Goal: Transaction & Acquisition: Purchase product/service

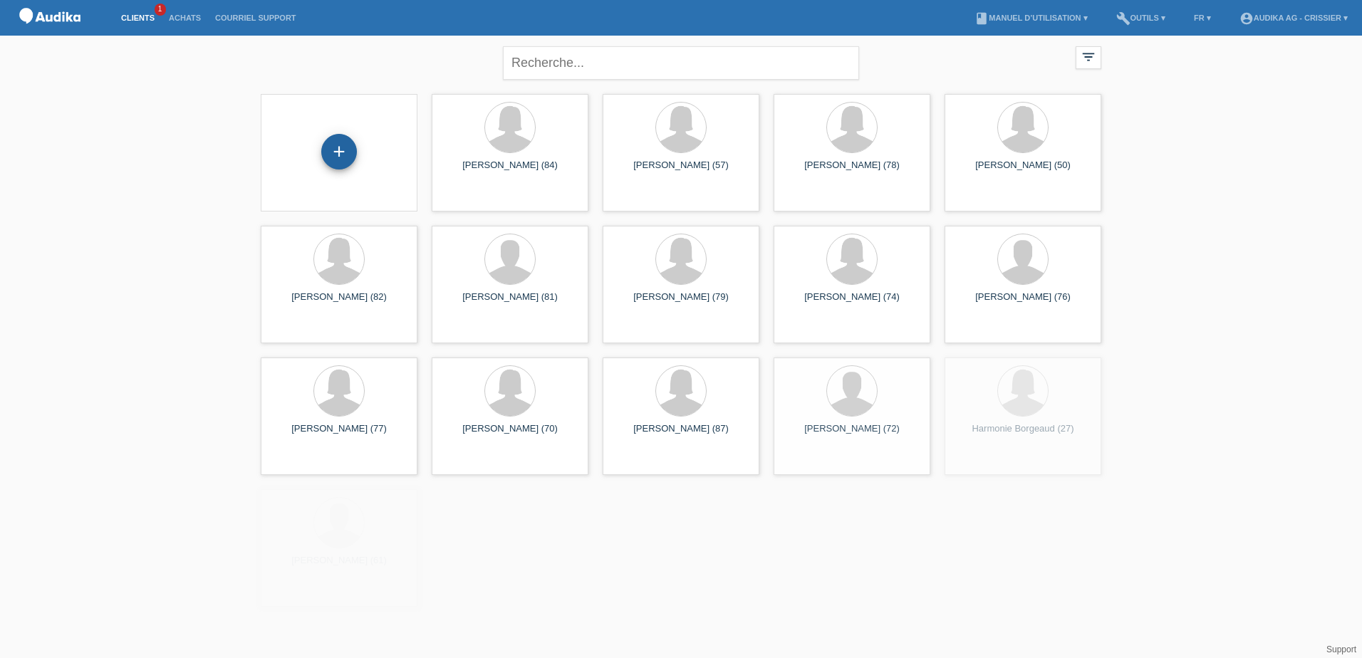
click at [326, 145] on div "+" at bounding box center [339, 152] width 34 height 24
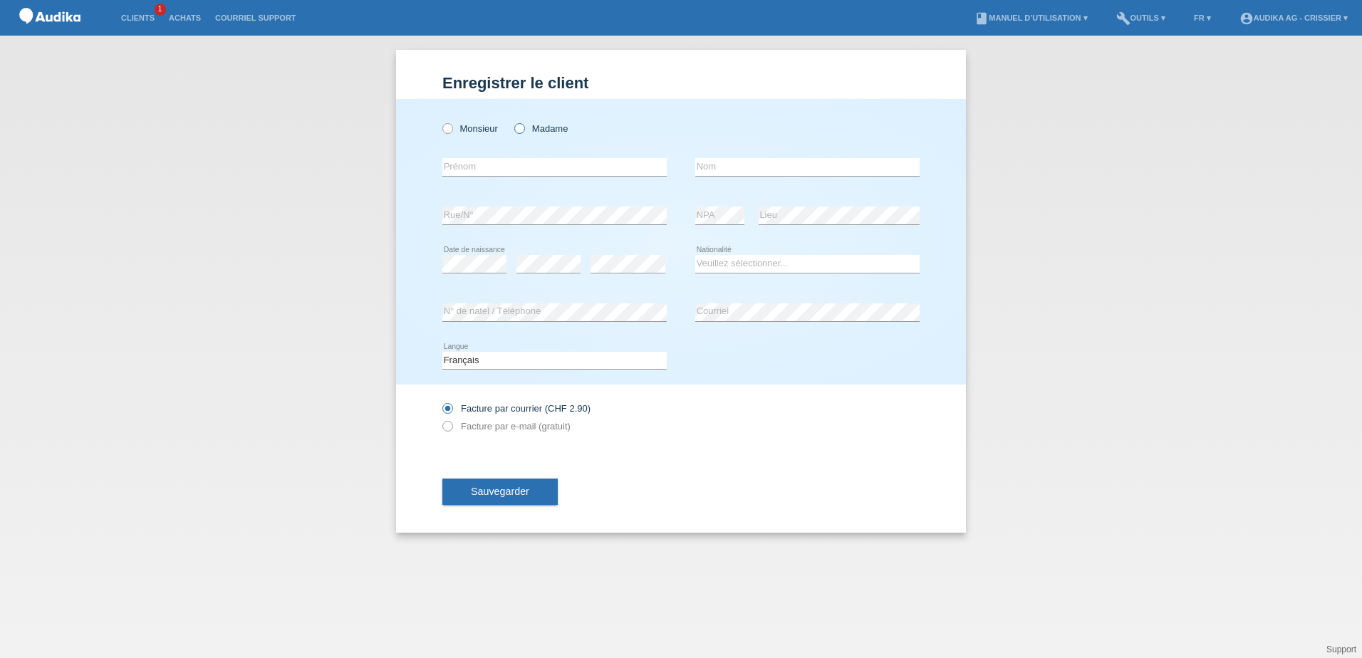
click at [512, 121] on icon at bounding box center [512, 121] width 0 height 0
click at [523, 128] on input "Madame" at bounding box center [518, 127] width 9 height 9
radio input "true"
click at [495, 166] on input "text" at bounding box center [554, 167] width 224 height 18
paste input "[PERSON_NAME]"
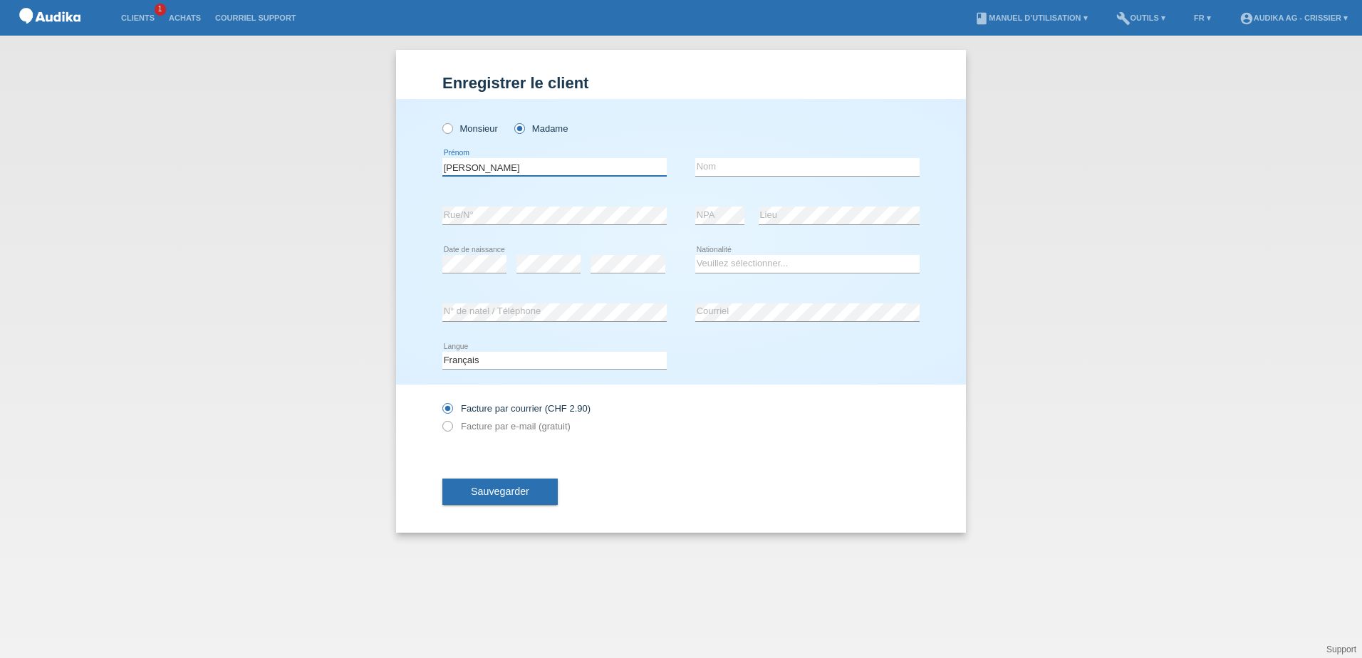
type input "[PERSON_NAME]"
click at [727, 165] on input "text" at bounding box center [807, 167] width 224 height 18
paste input "Medina"
type input "Medina"
click at [741, 266] on select "Veuillez sélectionner... Suisse Allemagne Autriche Liechtenstein ------------ A…" at bounding box center [807, 263] width 224 height 17
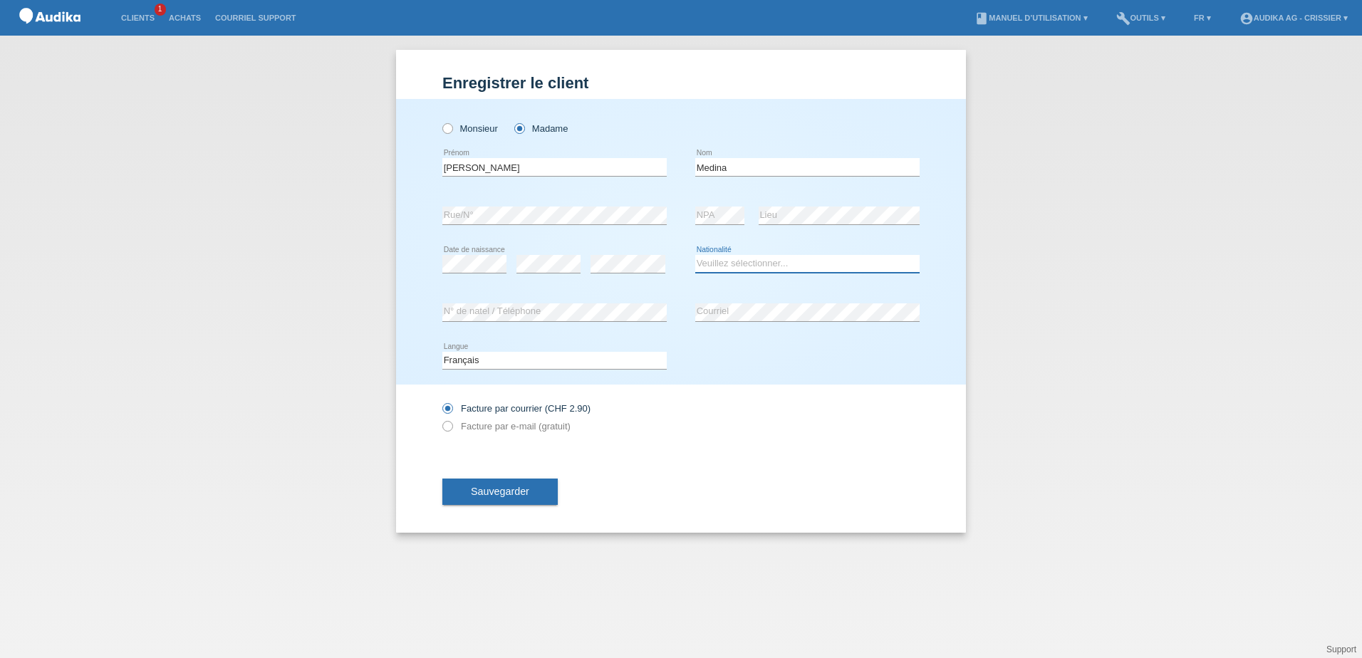
select select "CH"
click at [695, 255] on select "Veuillez sélectionner... Suisse Allemagne Autriche Liechtenstein ------------ A…" at bounding box center [807, 263] width 224 height 17
click at [440, 419] on icon at bounding box center [440, 419] width 0 height 0
click at [450, 423] on input "Facture par e-mail (gratuit)" at bounding box center [446, 430] width 9 height 18
radio input "true"
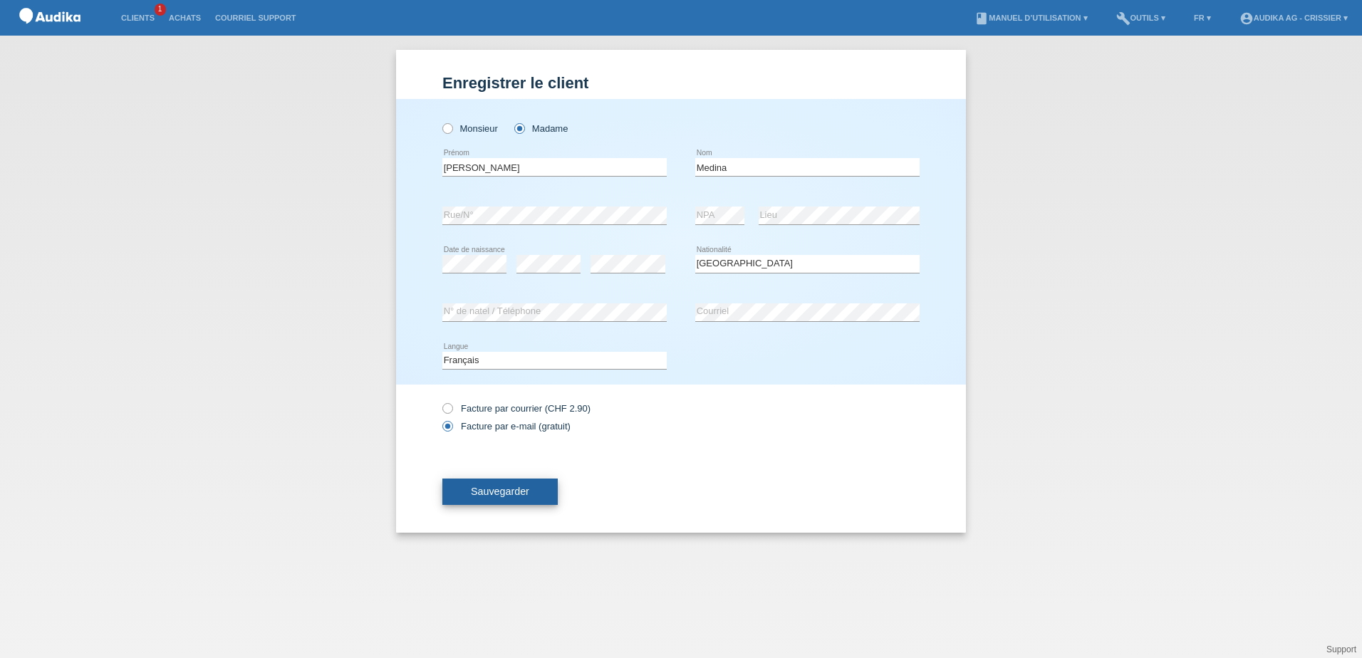
click at [520, 495] on span "Sauvegarder" at bounding box center [500, 491] width 58 height 11
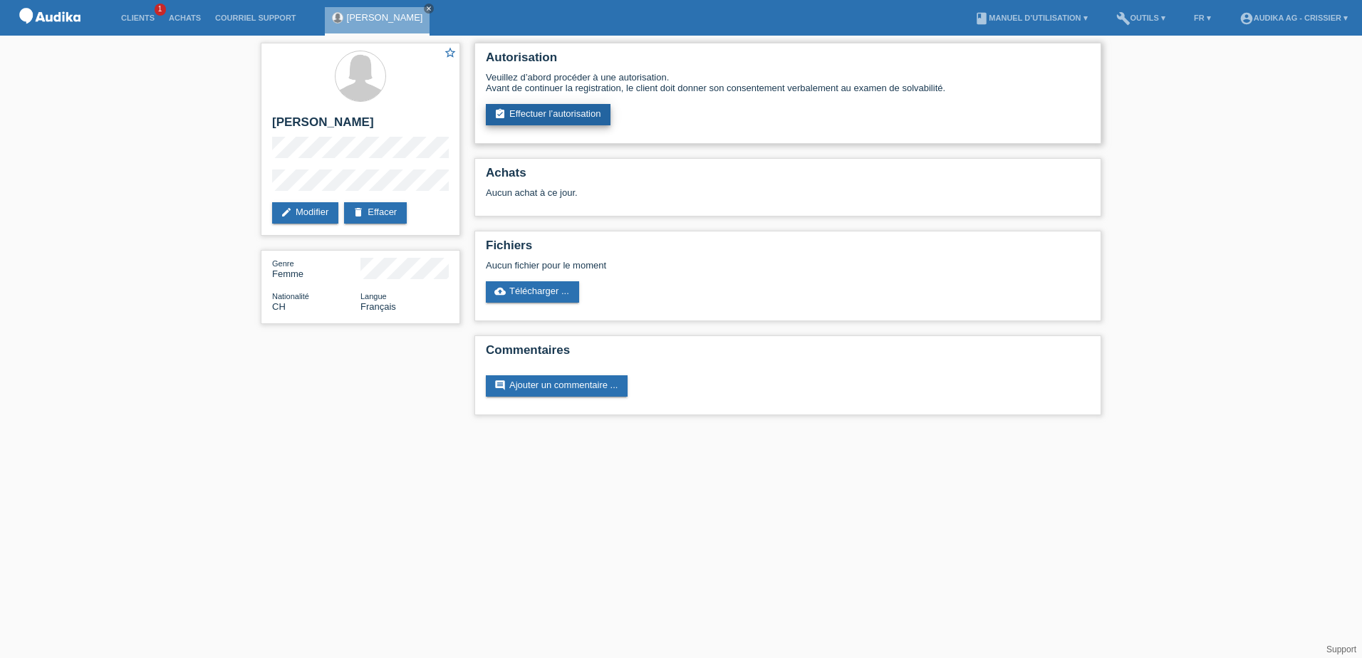
click at [545, 112] on link "assignment_turned_in Effectuer l’autorisation" at bounding box center [548, 114] width 125 height 21
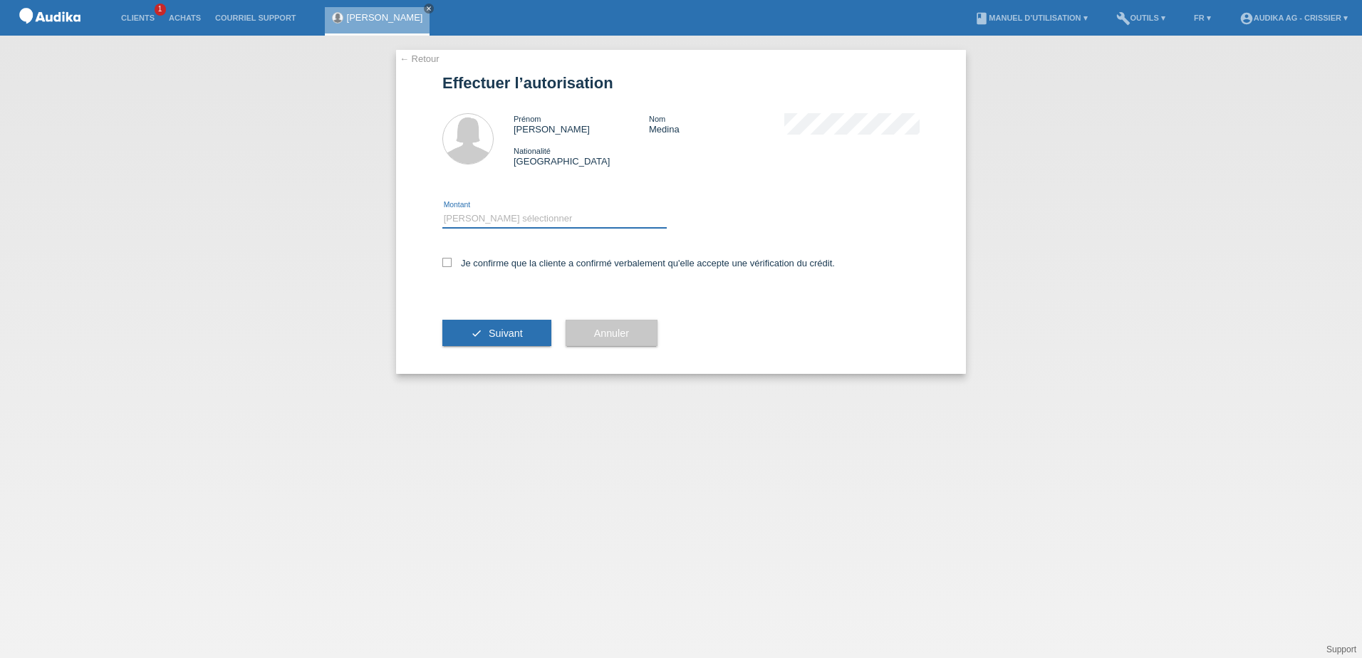
click at [492, 212] on select "Veuillez sélectionner CHF 1.00 - CHF 499.00 CHF 500.00 - CHF 1'999.00 CHF 2'000…" at bounding box center [554, 218] width 224 height 17
select select "3"
click at [442, 210] on select "Veuillez sélectionner CHF 1.00 - CHF 499.00 CHF 500.00 - CHF 1'999.00 CHF 2'000…" at bounding box center [554, 218] width 224 height 17
click at [452, 262] on label "Je confirme que la cliente a confirmé verbalement qu'elle accepte une vérificat…" at bounding box center [638, 263] width 393 height 11
click at [452, 262] on input "Je confirme que la cliente a confirmé verbalement qu'elle accepte une vérificat…" at bounding box center [446, 262] width 9 height 9
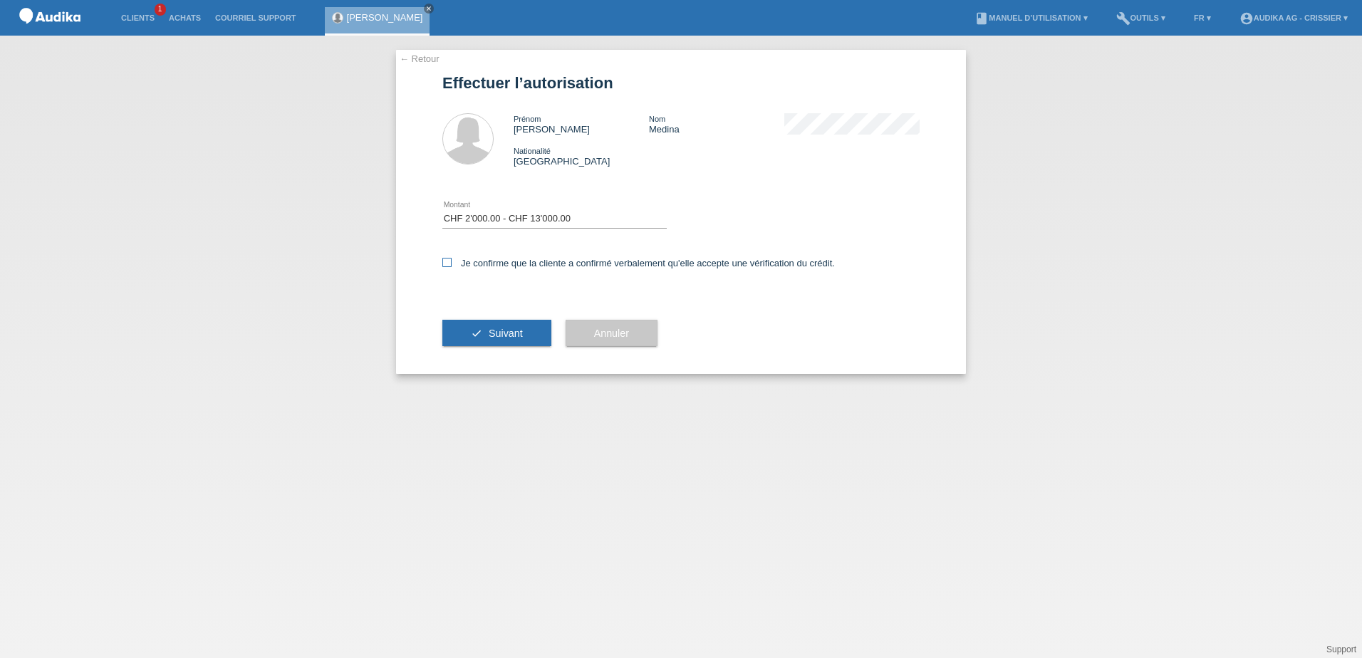
checkbox input "true"
click at [502, 329] on span "Suivant" at bounding box center [506, 333] width 34 height 11
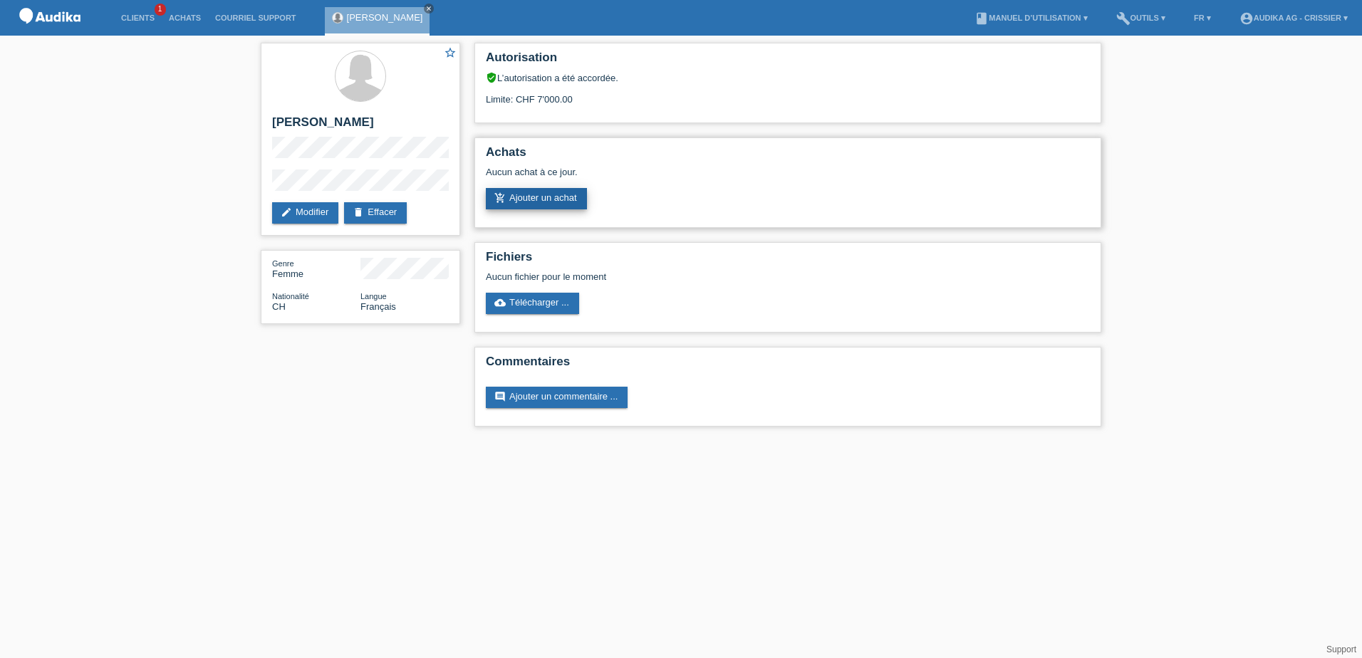
click at [536, 201] on link "add_shopping_cart Ajouter un achat" at bounding box center [536, 198] width 101 height 21
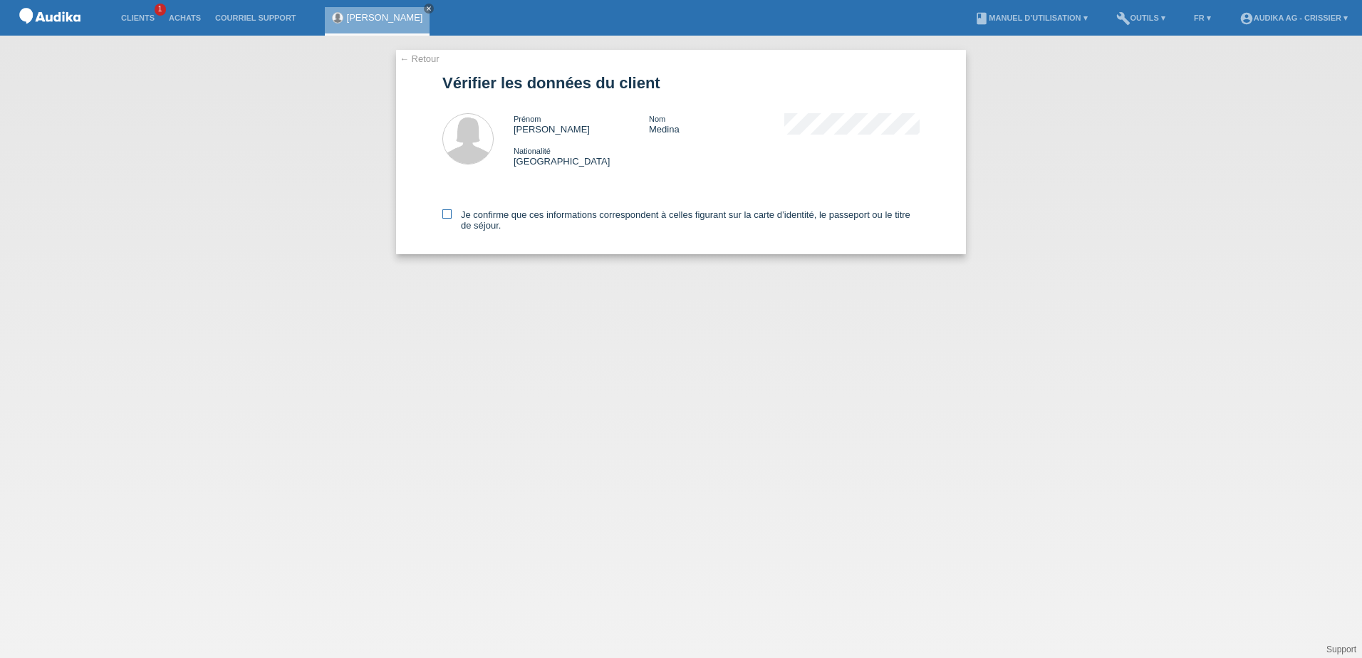
click at [449, 215] on icon at bounding box center [446, 213] width 9 height 9
click at [449, 215] on input "Je confirme que ces informations correspondent à celles figurant sur la carte d…" at bounding box center [446, 213] width 9 height 9
checkbox input "true"
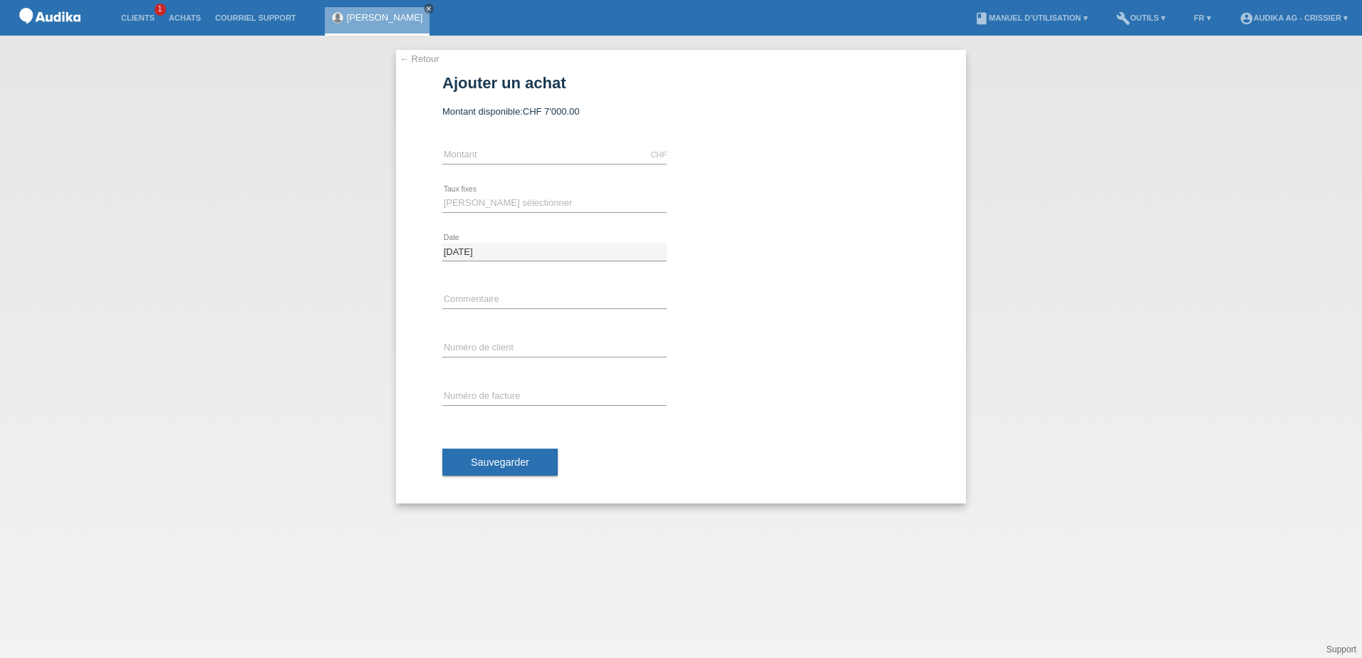
click at [522, 141] on div "CHF error [GEOGRAPHIC_DATA]" at bounding box center [554, 155] width 224 height 48
click at [514, 155] on input "text" at bounding box center [554, 155] width 224 height 18
click at [418, 253] on div "← Retour Ajouter un achat Montant disponible: CHF 7'000.00 error Montant Date" at bounding box center [681, 277] width 570 height 454
click at [458, 211] on select "[PERSON_NAME] sélectionner 12 versements 24 versements" at bounding box center [554, 203] width 224 height 17
select select "177"
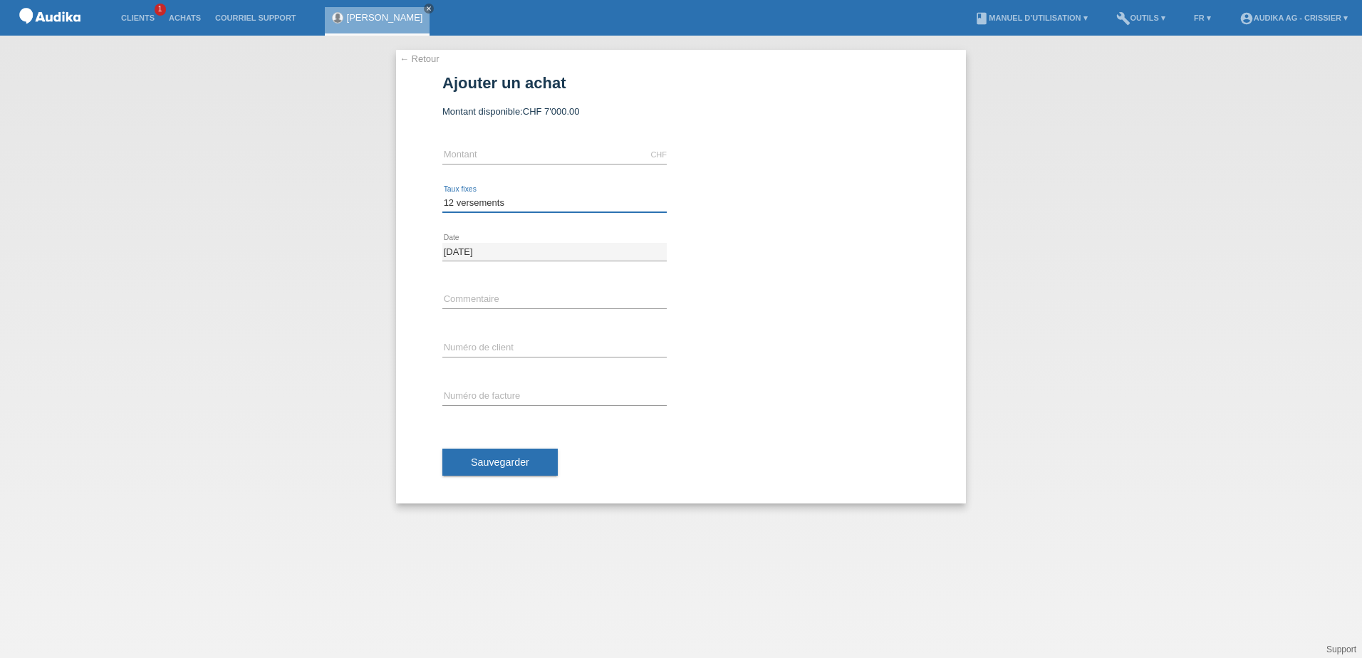
click at [442, 195] on select "Veuillez sélectionner 12 versements 24 versements" at bounding box center [554, 203] width 224 height 17
click at [585, 149] on input "text" at bounding box center [554, 155] width 224 height 18
click at [519, 154] on input "text" at bounding box center [554, 155] width 224 height 18
click at [422, 59] on link "← Retour" at bounding box center [420, 58] width 40 height 11
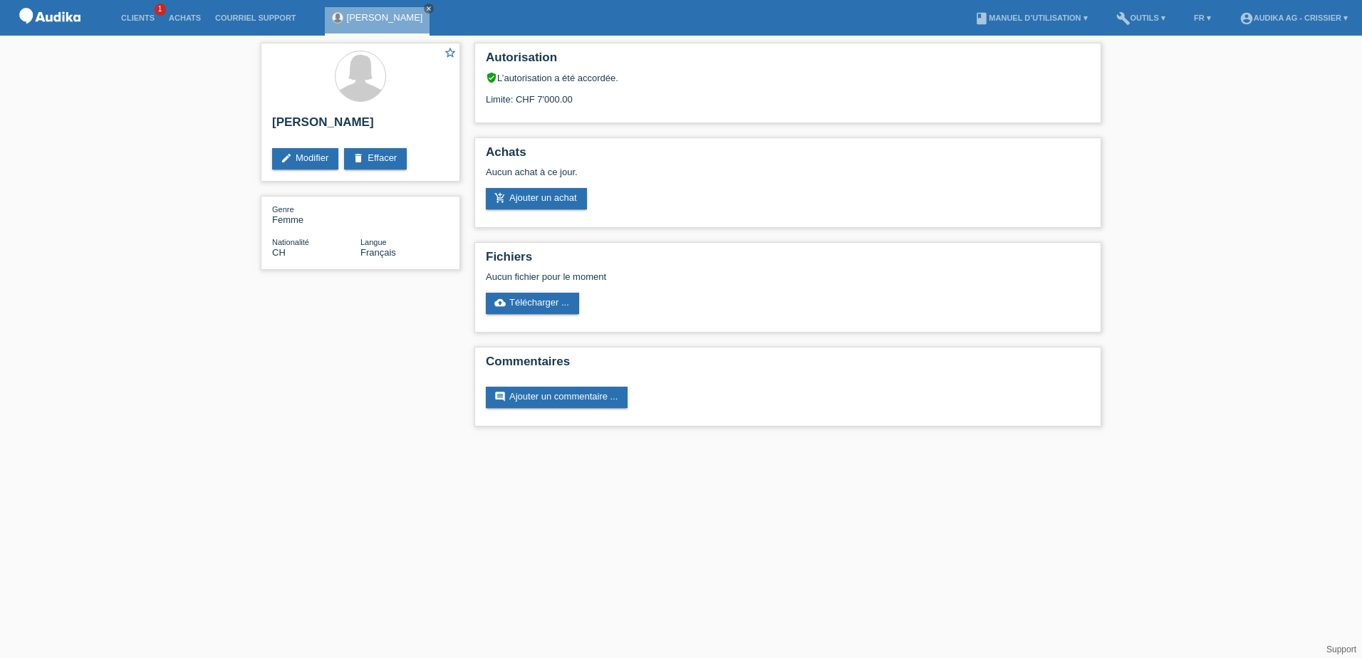
click at [416, 61] on html "Clients 1 Achats Courriel Support [PERSON_NAME] close" at bounding box center [681, 220] width 1362 height 441
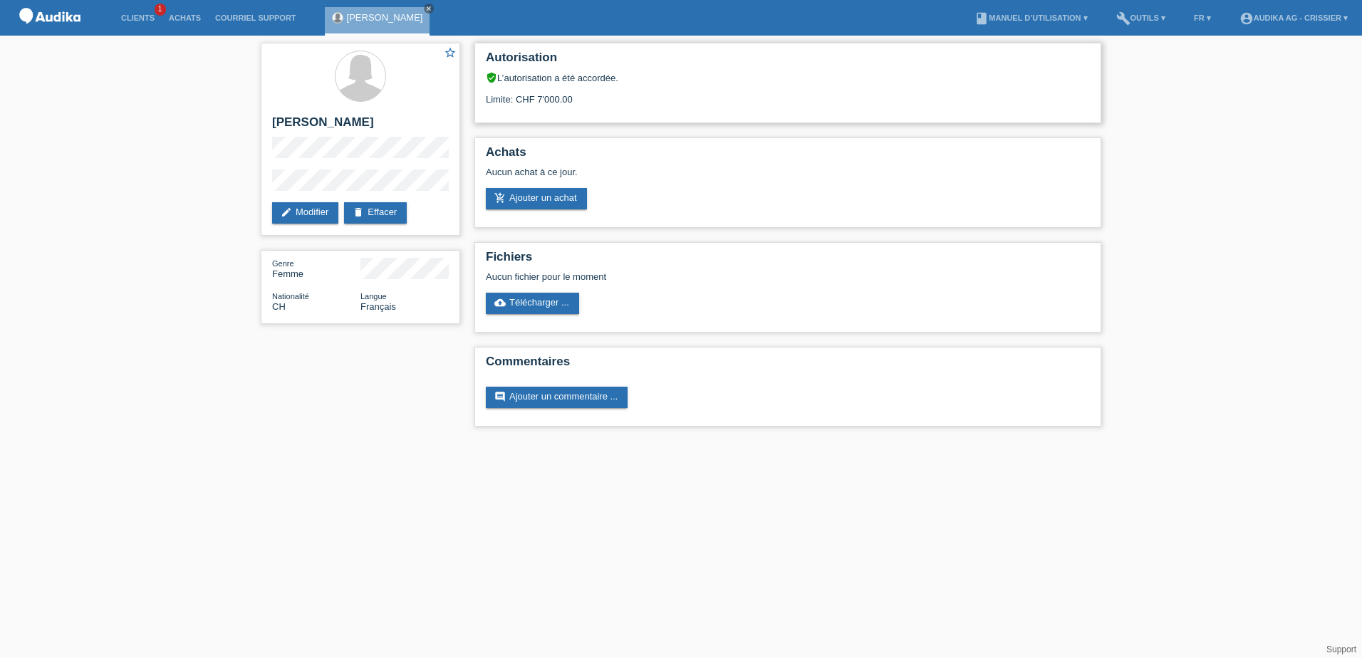
click at [571, 98] on div "Limite: CHF 7'000.00" at bounding box center [788, 93] width 604 height 21
click at [522, 192] on link "add_shopping_cart Ajouter un achat" at bounding box center [536, 198] width 101 height 21
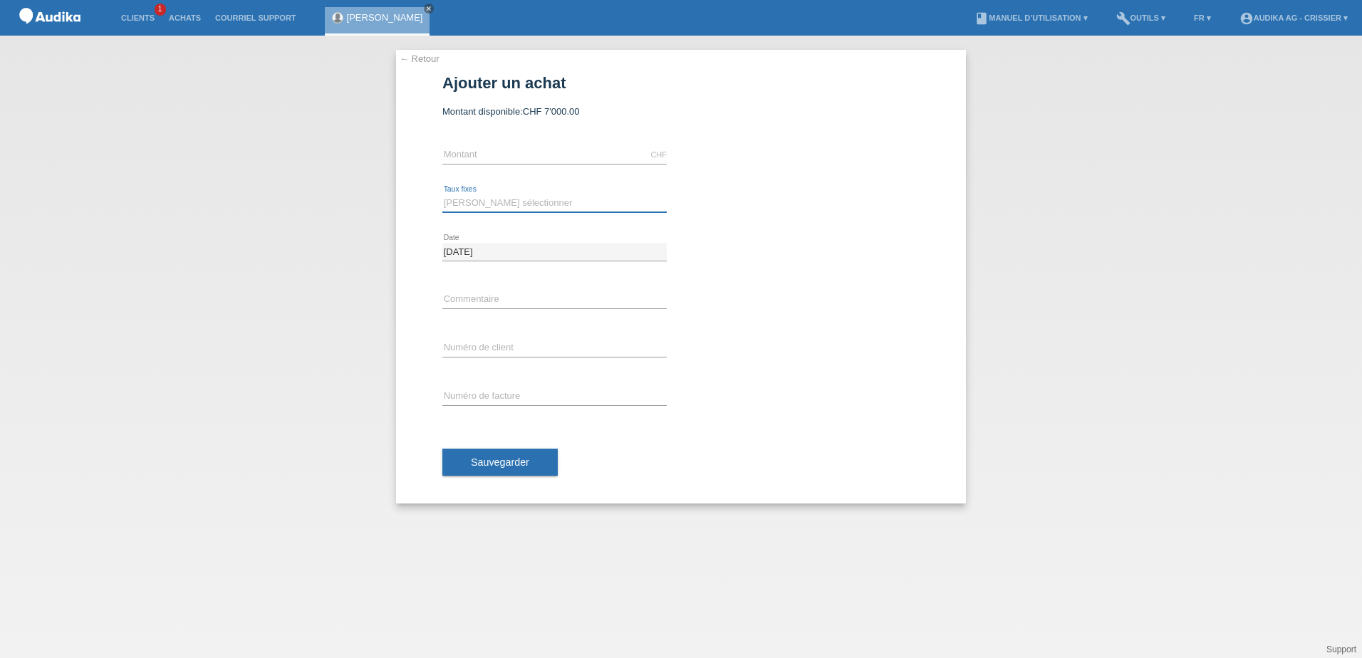
click at [522, 198] on select "Veuillez sélectionner 12 versements 24 versements" at bounding box center [554, 203] width 224 height 17
click at [492, 151] on input "text" at bounding box center [554, 155] width 224 height 18
click at [510, 151] on input "text" at bounding box center [554, 155] width 224 height 18
type input "3401.00"
click at [699, 200] on link "calculate" at bounding box center [693, 202] width 24 height 20
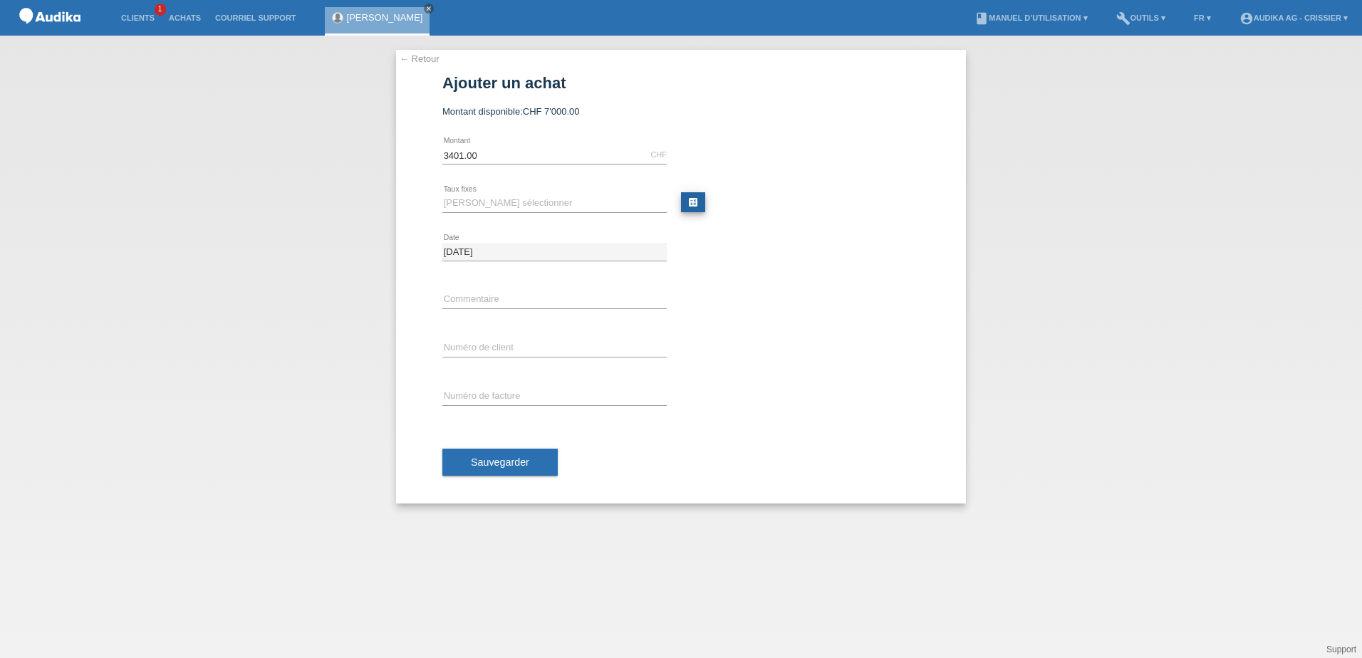
type input "3401.00"
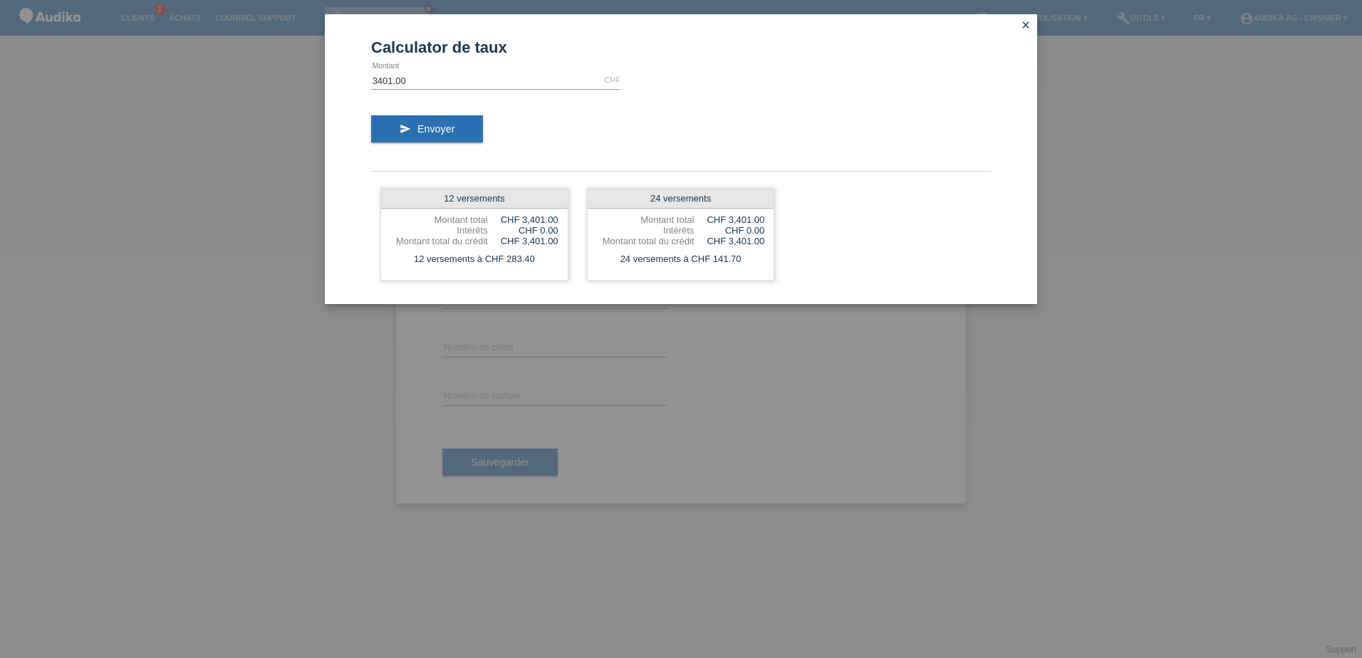
click at [1024, 24] on icon "close" at bounding box center [1025, 24] width 11 height 11
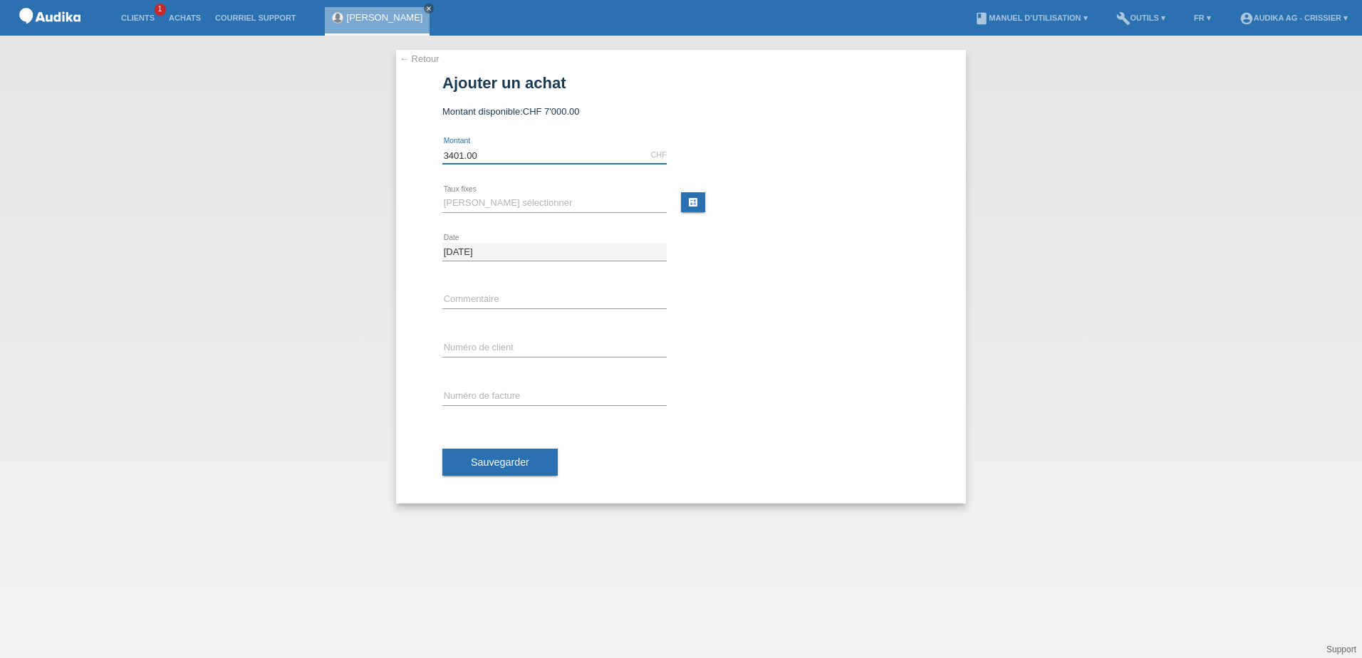
drag, startPoint x: 498, startPoint y: 153, endPoint x: 429, endPoint y: 167, distance: 70.4
click at [429, 167] on div "← Retour Ajouter un achat Montant disponible: CHF 7'000.00 3401.00 error Date" at bounding box center [681, 277] width 570 height 454
type input "1751.00"
click at [692, 201] on link "calculate" at bounding box center [693, 202] width 24 height 20
type input "1751.00"
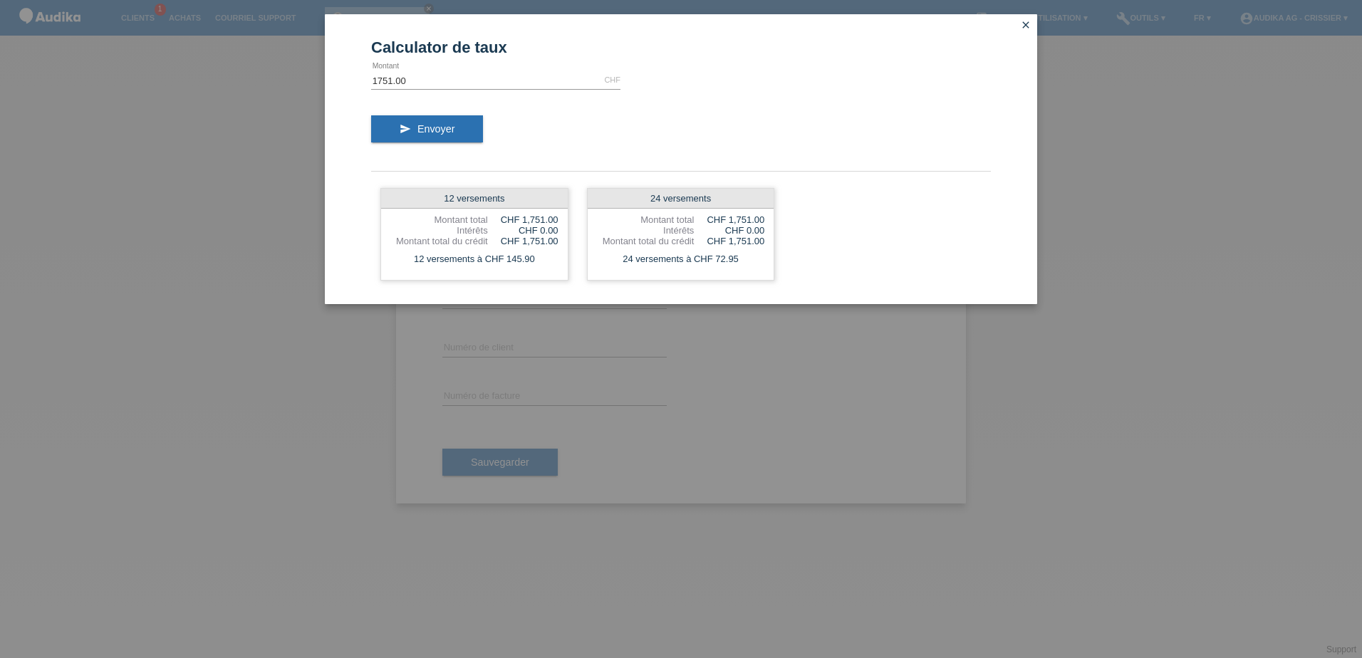
click at [1018, 26] on link "close" at bounding box center [1026, 26] width 19 height 16
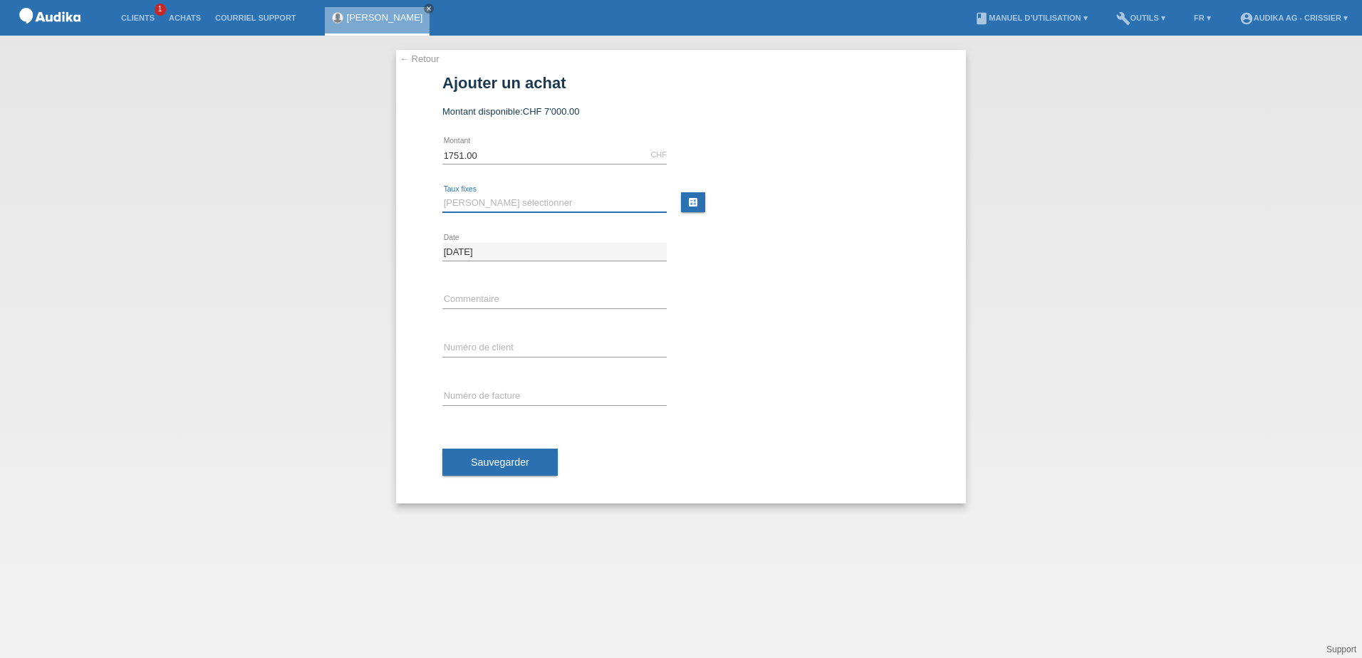
click at [486, 202] on select "Veuillez sélectionner 12 versements 24 versements" at bounding box center [554, 203] width 224 height 17
select select "178"
click at [442, 195] on select "Veuillez sélectionner 12 versements 24 versements" at bounding box center [554, 203] width 224 height 17
click at [506, 465] on span "Sauvegarder" at bounding box center [500, 462] width 58 height 11
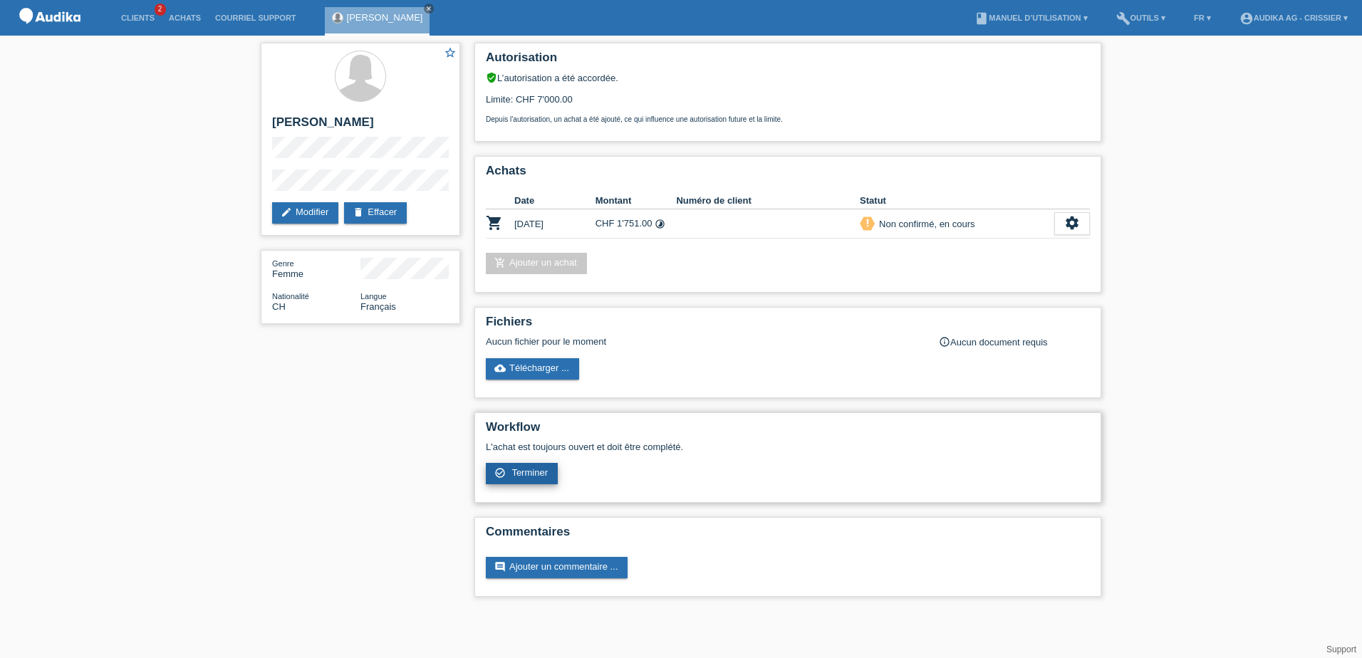
click at [531, 473] on span "Terminer" at bounding box center [530, 472] width 36 height 11
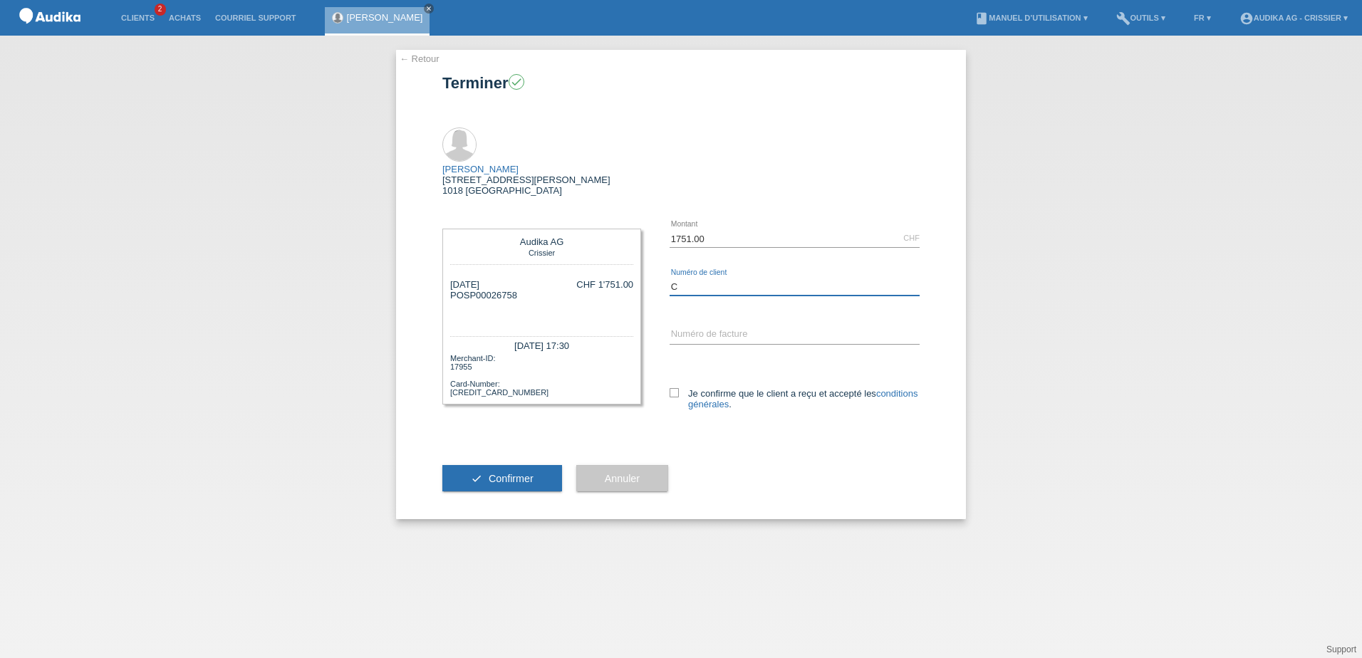
click at [728, 278] on input "C" at bounding box center [795, 287] width 250 height 18
paste input "1424383"
type input "C1424383"
drag, startPoint x: 517, startPoint y: 264, endPoint x: 466, endPoint y: 265, distance: 50.6
click at [466, 279] on div "28.08.2025 POSP00026758 C1424383" at bounding box center [483, 300] width 67 height 43
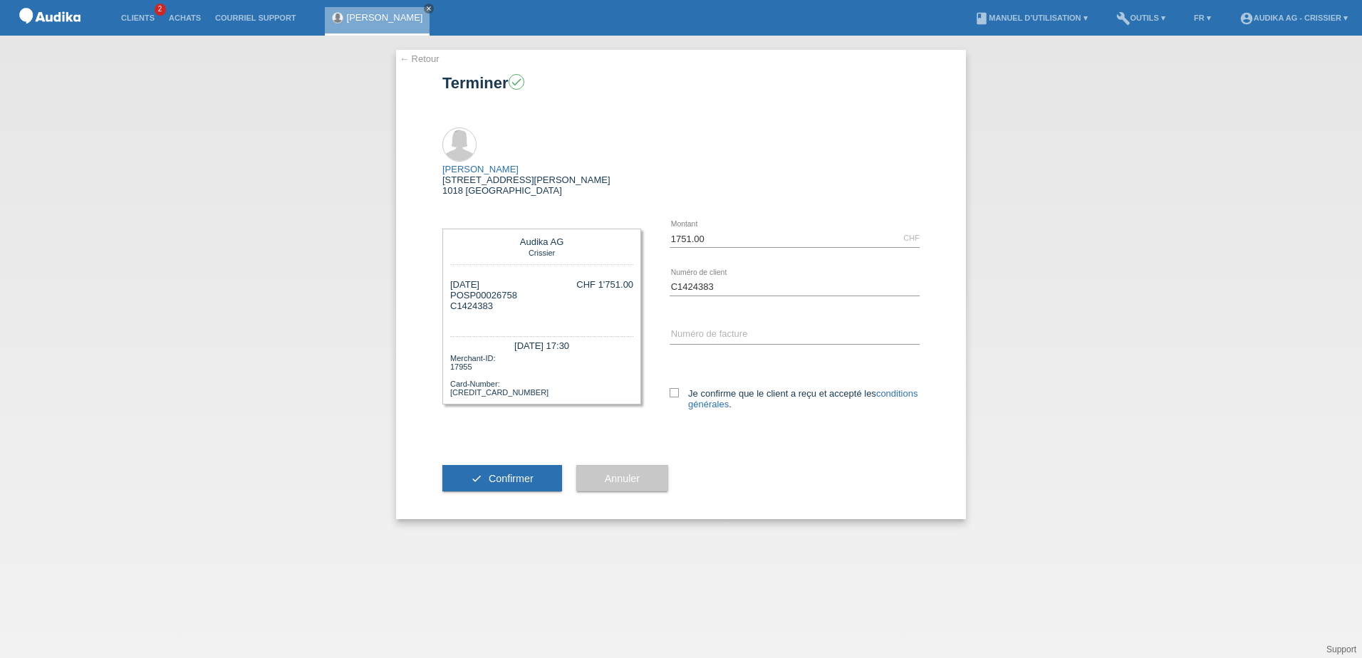
copy div "SP00026758"
click at [700, 311] on div "error Numéro de facture" at bounding box center [795, 335] width 250 height 48
click at [698, 311] on div "error Numéro de facture" at bounding box center [795, 335] width 250 height 48
click at [693, 326] on input "SOI" at bounding box center [795, 335] width 250 height 18
paste input "000349135"
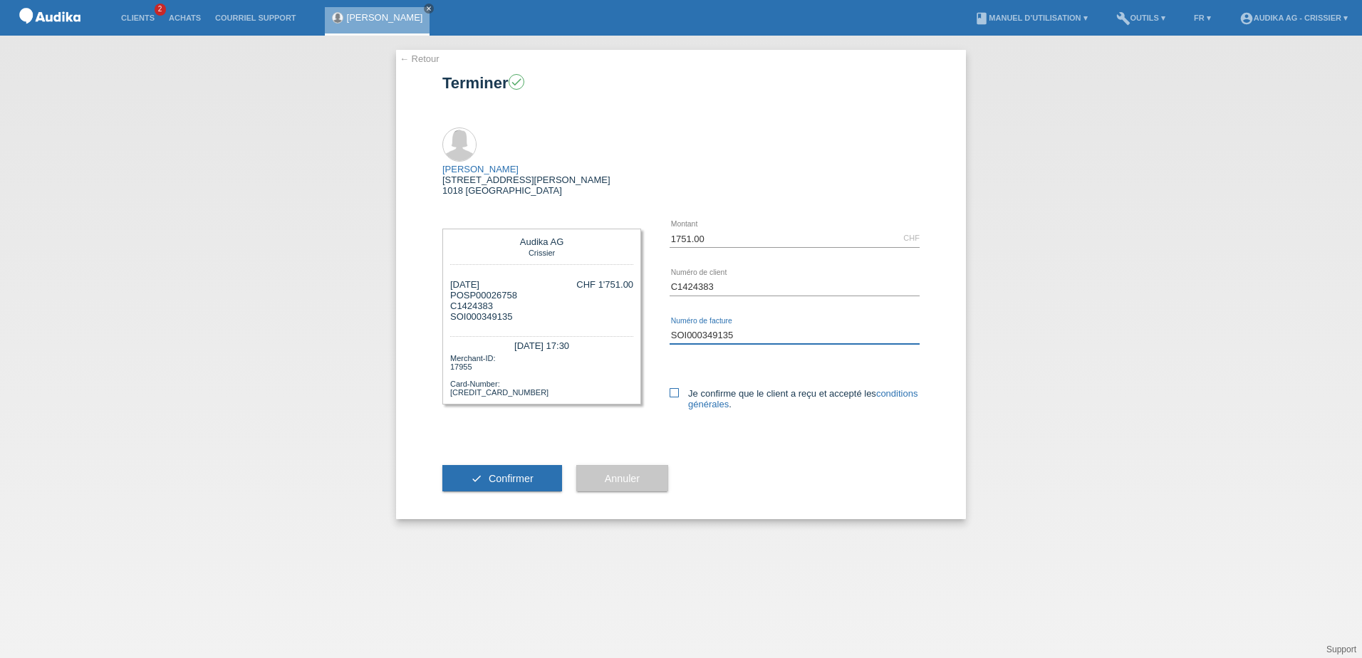
type input "SOI000349135"
click at [675, 388] on icon at bounding box center [674, 392] width 9 height 9
click at [675, 388] on input "Je confirme que le client a reçu et accepté les conditions générales ." at bounding box center [674, 392] width 9 height 9
checkbox input "true"
click at [522, 473] on span "Confirmer" at bounding box center [511, 478] width 45 height 11
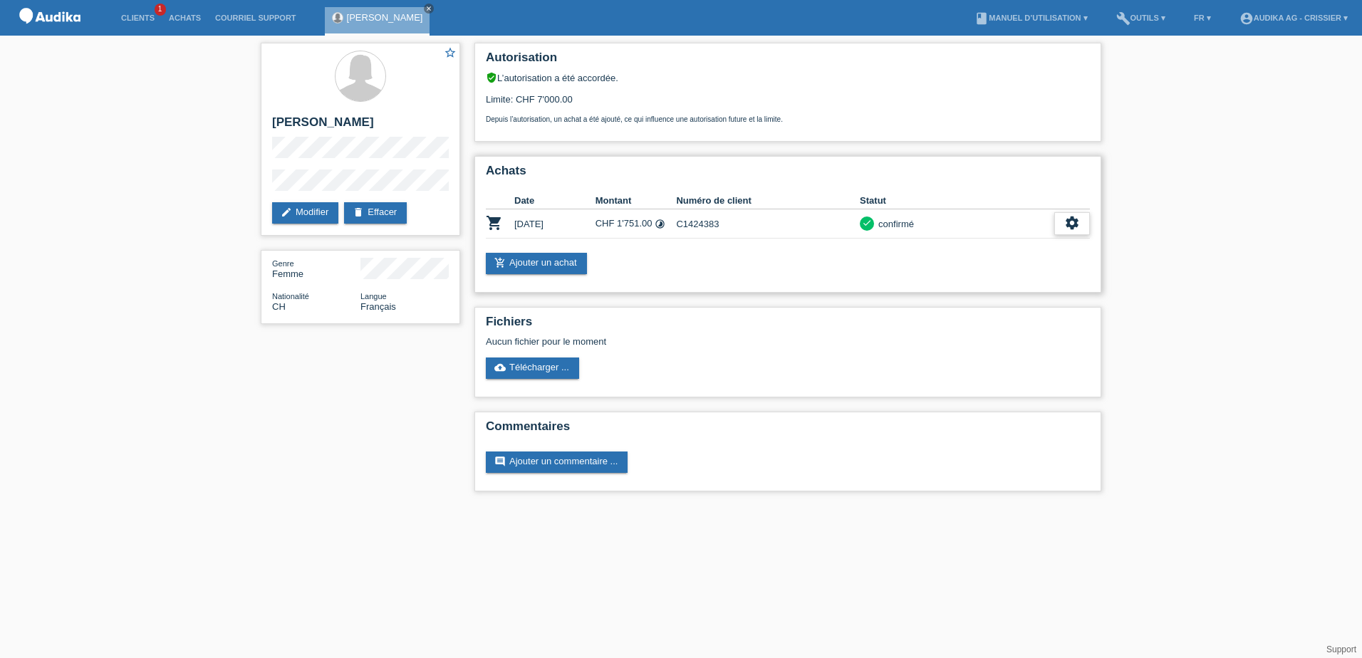
click at [1076, 223] on icon "settings" at bounding box center [1073, 223] width 16 height 16
click at [945, 262] on span "Télécharger CGV" at bounding box center [944, 267] width 76 height 17
click at [1077, 218] on icon "settings" at bounding box center [1073, 223] width 16 height 16
click at [967, 289] on span "Télécharger les détails du financement" at bounding box center [987, 288] width 163 height 17
